Goal: Transaction & Acquisition: Purchase product/service

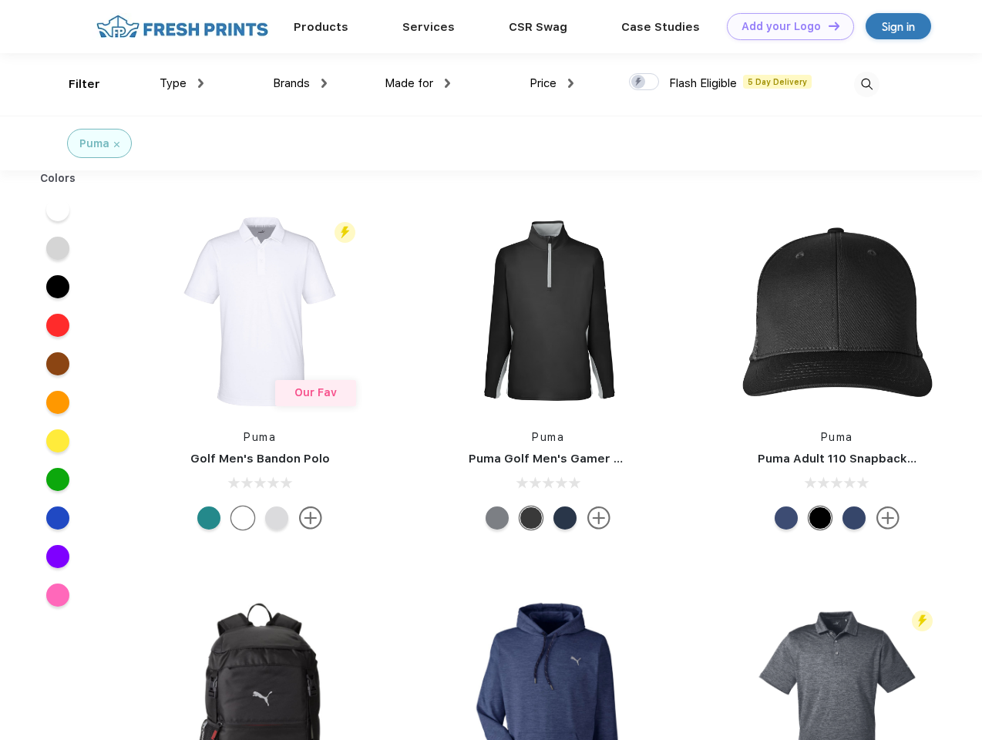
click at [784, 26] on link "Add your Logo Design Tool" at bounding box center [790, 26] width 127 height 27
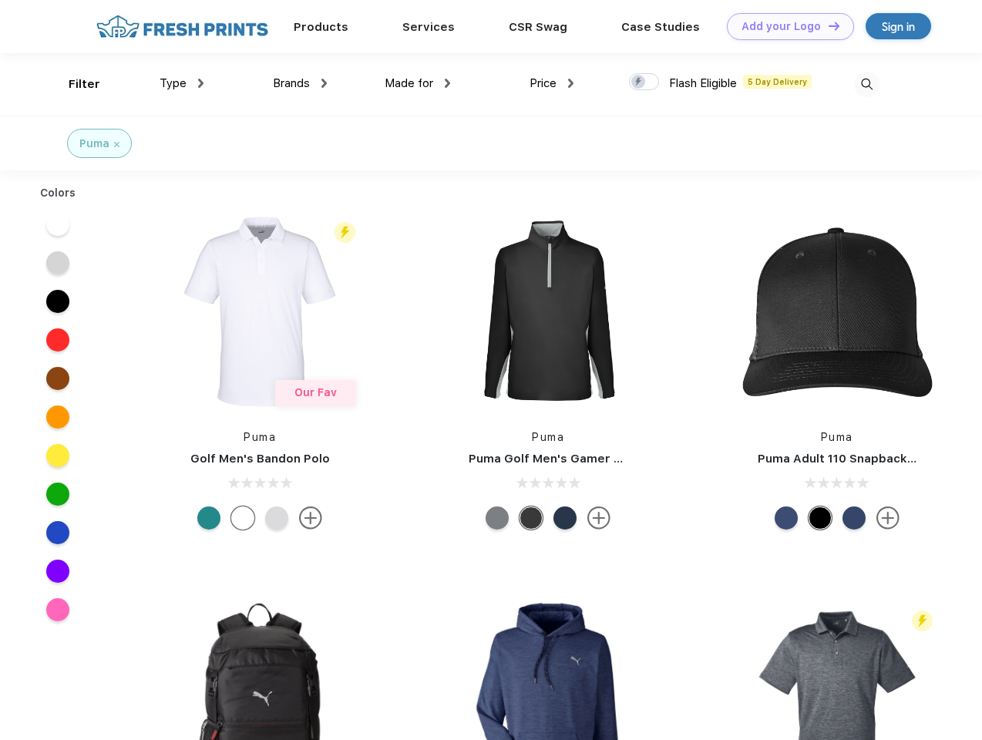
click at [0, 0] on div "Design Tool" at bounding box center [0, 0] width 0 height 0
click at [827, 25] on link "Add your Logo Design Tool" at bounding box center [790, 26] width 127 height 27
click at [74, 84] on div "Filter" at bounding box center [85, 85] width 32 height 18
click at [182, 83] on span "Type" at bounding box center [172, 83] width 27 height 14
click at [300, 83] on span "Brands" at bounding box center [291, 83] width 37 height 14
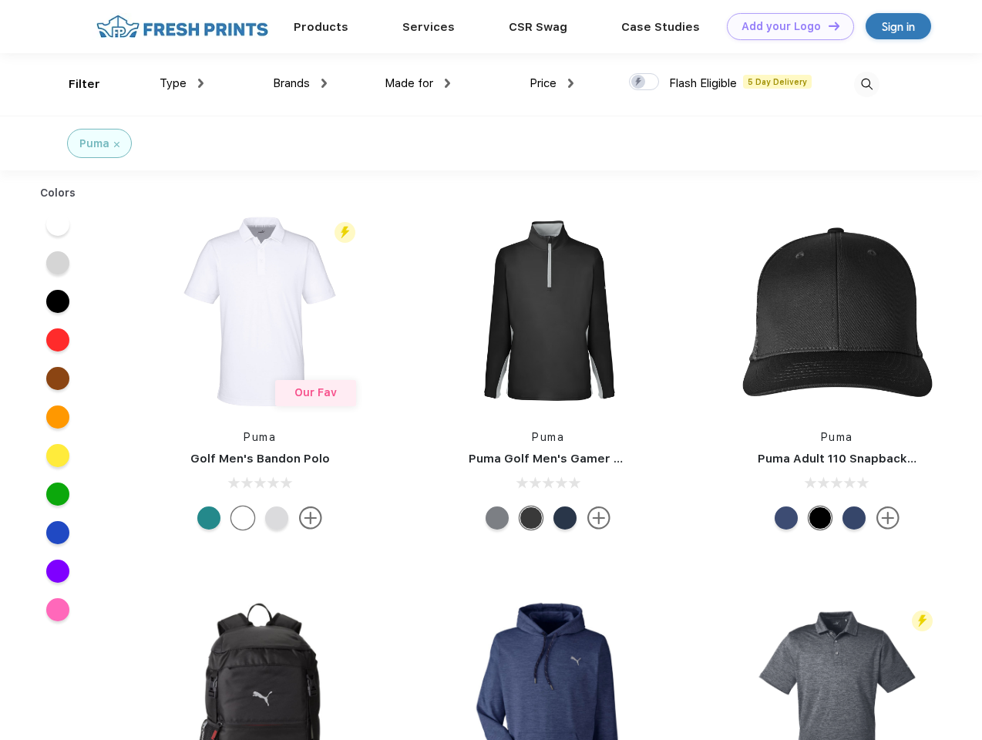
click at [418, 83] on span "Made for" at bounding box center [408, 83] width 49 height 14
click at [552, 83] on span "Price" at bounding box center [542, 83] width 27 height 14
click at [644, 82] on div at bounding box center [644, 81] width 30 height 17
click at [639, 82] on input "checkbox" at bounding box center [634, 77] width 10 height 10
click at [866, 84] on img at bounding box center [866, 84] width 25 height 25
